Goal: Check status: Check status

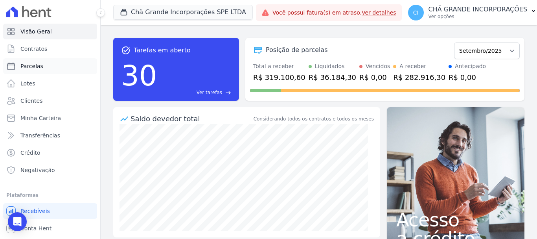
click at [51, 67] on link "Parcelas" at bounding box center [50, 66] width 94 height 16
select select
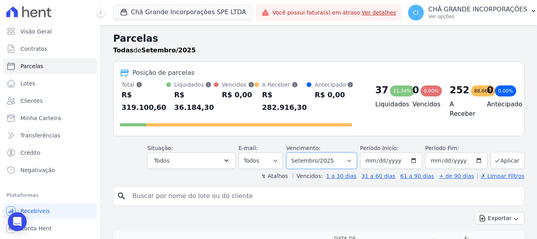
click at [323, 153] on select "Filtrar por período ──────── Todos os meses Outubro/2019 Novembro/2019 Dezembro…" at bounding box center [321, 160] width 71 height 17
select select "06/2025"
click at [291, 152] on select "Filtrar por período ──────── Todos os meses Outubro/2019 Novembro/2019 Dezembro…" at bounding box center [321, 160] width 71 height 17
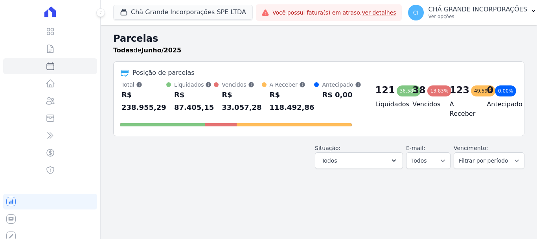
select select
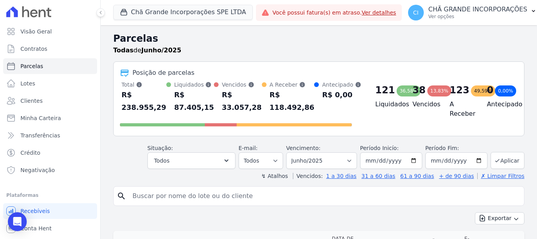
click at [279, 193] on input "search" at bounding box center [324, 196] width 393 height 16
type input "[PERSON_NAME]"
select select
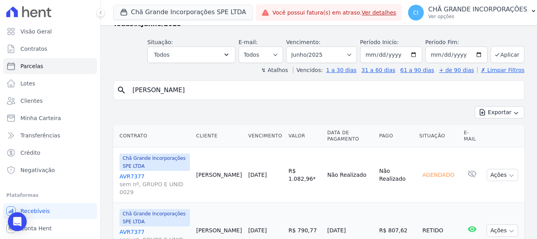
scroll to position [54, 0]
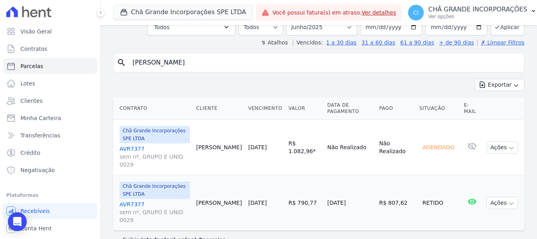
click at [319, 23] on div "Chã Grande Incorporações SPE LTDA Fronte Campina Grande Incorporações SPE LTDA …" at bounding box center [319, 12] width 437 height 25
click at [318, 29] on select "Filtrar por período ──────── Todos os meses Outubro/2019 Novembro/2019 Dezembro…" at bounding box center [321, 27] width 71 height 17
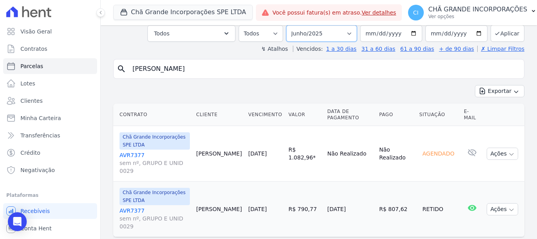
select select "04/2025"
click at [291, 25] on select "Filtrar por período ──────── Todos os meses Outubro/2019 Novembro/2019 Dezembro…" at bounding box center [321, 33] width 71 height 17
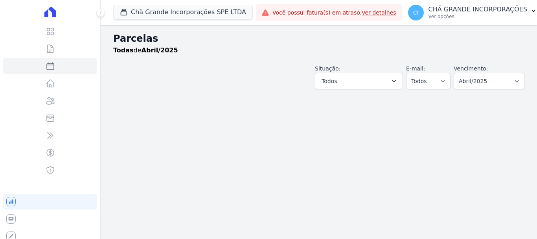
select select
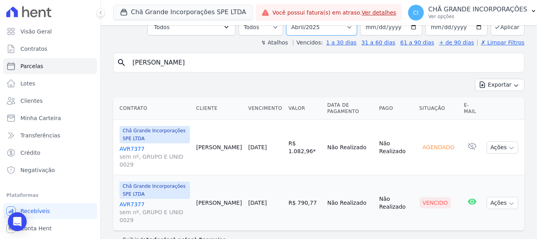
scroll to position [48, 0]
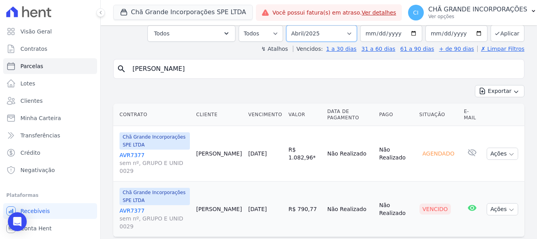
click at [329, 29] on select "Filtrar por período ──────── Todos os meses Outubro/2019 Novembro/2019 Dezembro…" at bounding box center [321, 33] width 71 height 17
select select "05/2025"
click at [291, 25] on select "Filtrar por período ──────── Todos os meses Outubro/2019 Novembro/2019 Dezembro…" at bounding box center [321, 33] width 71 height 17
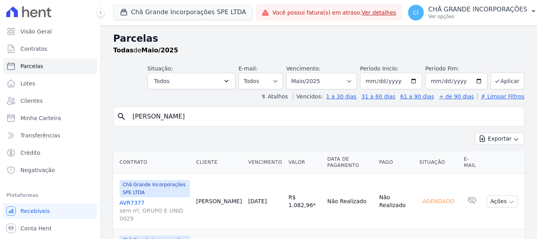
select select
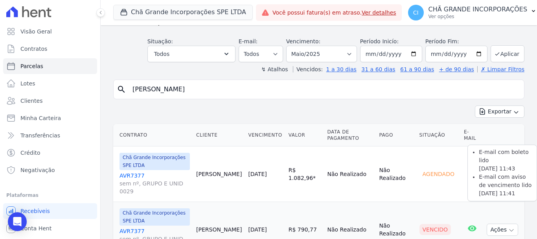
scroll to position [54, 0]
